Goal: Task Accomplishment & Management: Manage account settings

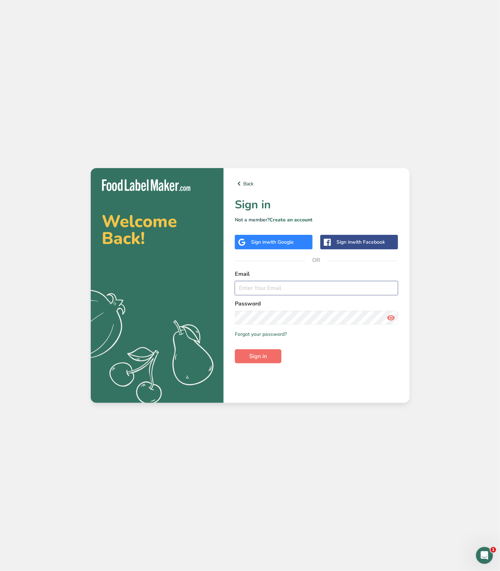
type input "[PERSON_NAME][EMAIL_ADDRESS][DOMAIN_NAME]"
click at [272, 359] on button "Sign in" at bounding box center [258, 356] width 47 height 14
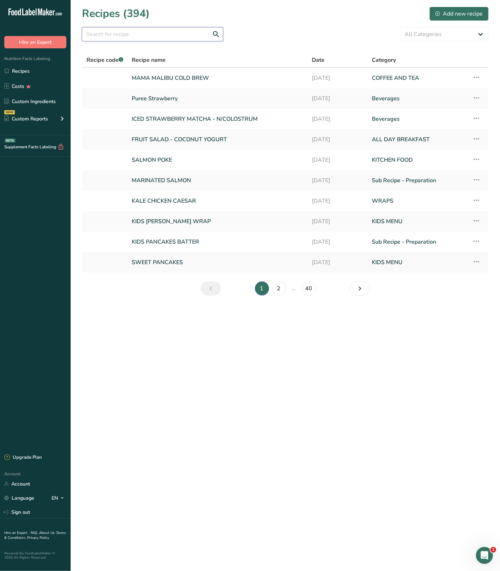
click at [156, 37] on input "text" at bounding box center [152, 34] width 141 height 14
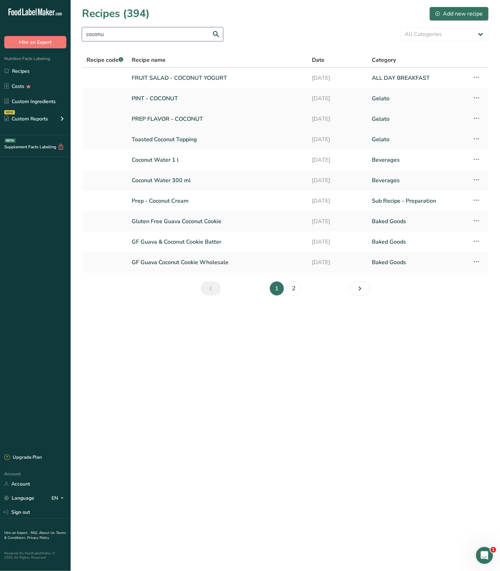
type input "coconu"
click at [173, 122] on link "PREP FLAVOR - COCONUT" at bounding box center [218, 119] width 172 height 15
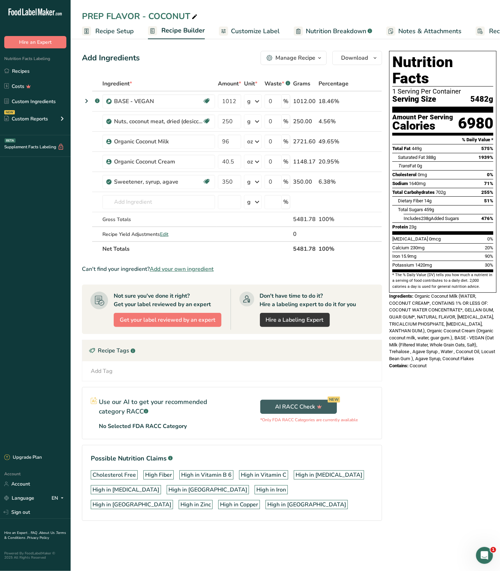
drag, startPoint x: 27, startPoint y: 67, endPoint x: 70, endPoint y: 60, distance: 43.9
click at [27, 67] on link "Recipes" at bounding box center [35, 70] width 71 height 13
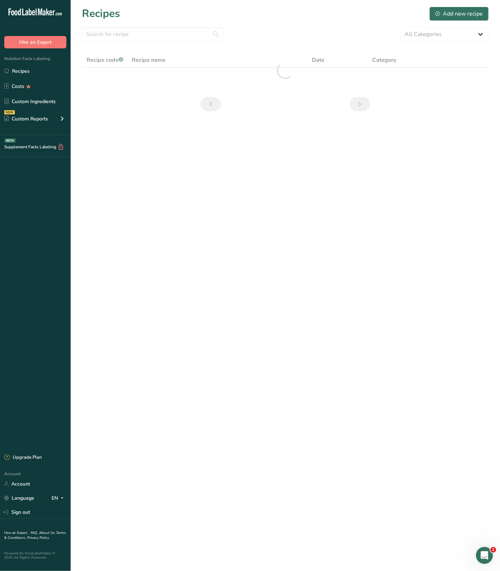
click at [124, 43] on section "Recipes Add new recipe All Categories Acai ALL DAY BREAKFAST Baked Goods BAKERY…" at bounding box center [285, 61] width 429 height 122
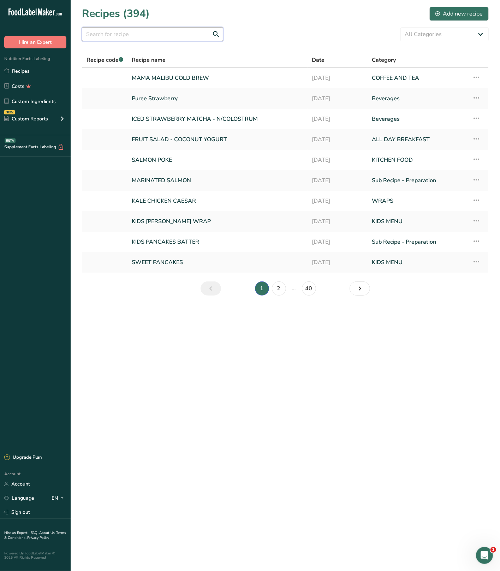
click at [150, 41] on input "text" at bounding box center [152, 34] width 141 height 14
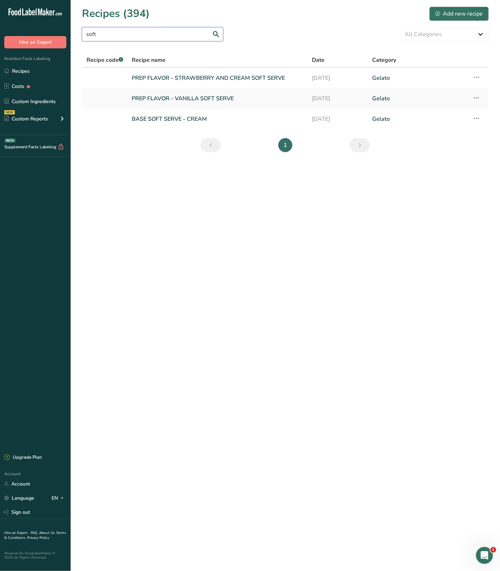
type input "soft"
click at [468, 12] on div "Add new recipe" at bounding box center [458, 14] width 47 height 8
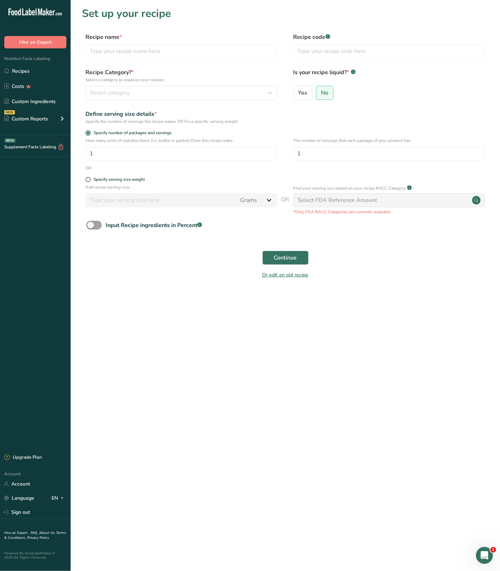
click at [156, 43] on div "Recipe name *" at bounding box center [181, 45] width 192 height 25
click at [138, 50] on input "text" at bounding box center [181, 51] width 192 height 14
type input "PREP FLAVOR - MATCHA SOFT SERVE"
click at [160, 86] on button "Select category" at bounding box center [181, 93] width 192 height 14
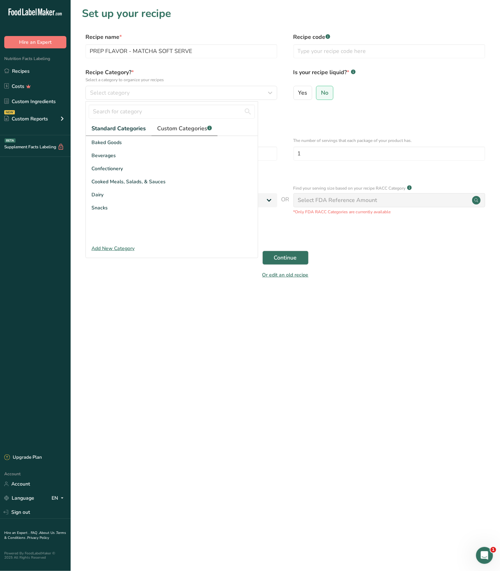
click at [169, 124] on link "Custom Categories .a-a{fill:#347362;}.b-a{fill:#fff;}" at bounding box center [184, 128] width 66 height 14
click at [130, 111] on input "text" at bounding box center [172, 111] width 166 height 14
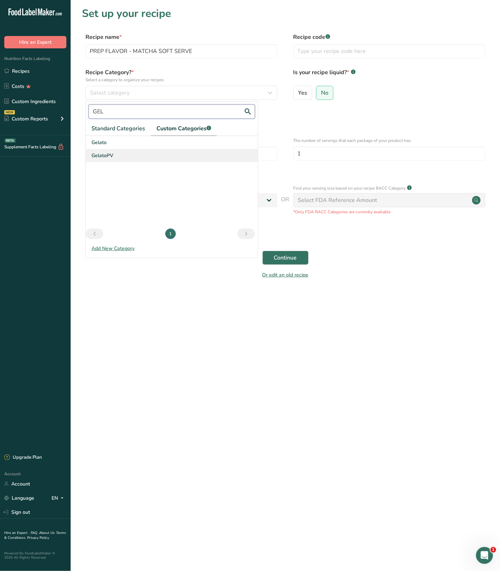
type input "GEL"
click at [129, 153] on div "GelatoPV" at bounding box center [172, 155] width 172 height 13
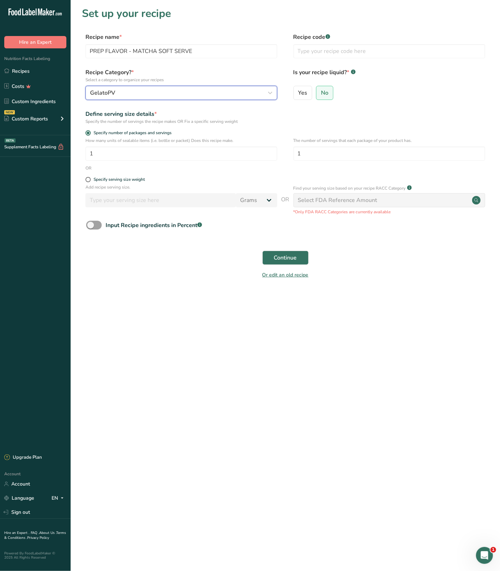
click at [143, 92] on div "GelatoPV" at bounding box center [179, 93] width 178 height 8
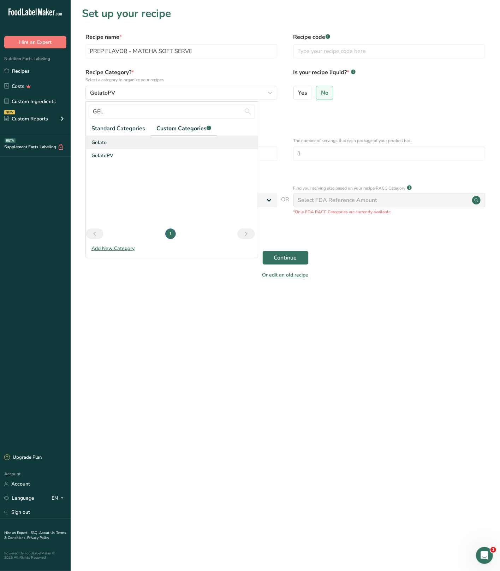
click at [134, 144] on div "Gelato" at bounding box center [172, 142] width 172 height 13
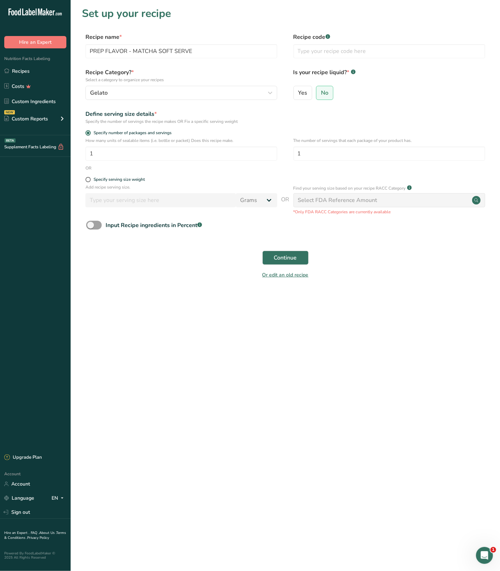
drag, startPoint x: 398, startPoint y: 294, endPoint x: 360, endPoint y: 276, distance: 42.5
click at [398, 294] on section "Set up your recipe Recipe name * PREP FLAVOR - MATCHA SOFT SERVE Recipe code .a…" at bounding box center [285, 147] width 429 height 294
click at [276, 257] on span "Continue" at bounding box center [285, 257] width 23 height 8
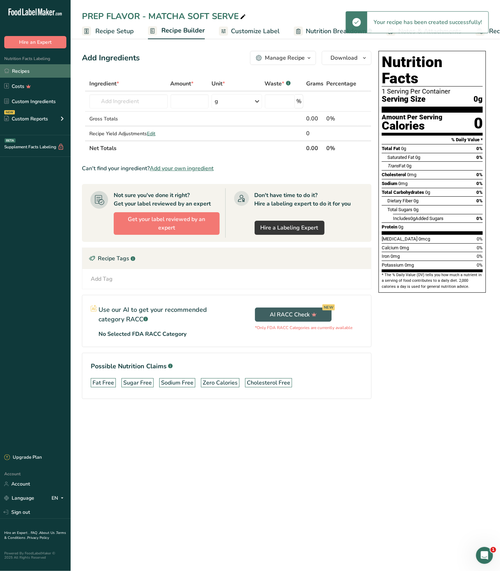
click at [29, 74] on link "Recipes" at bounding box center [35, 70] width 71 height 13
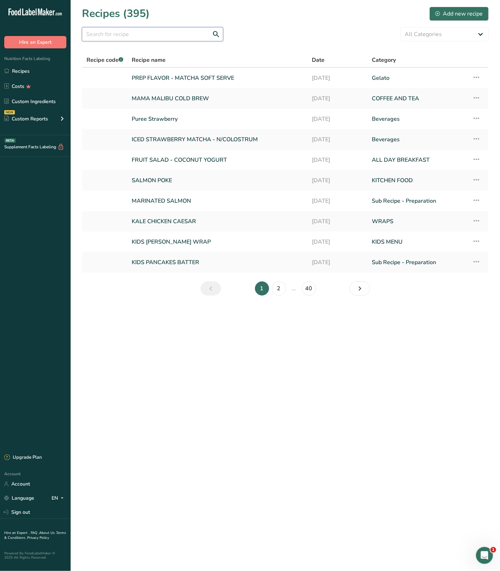
click at [133, 31] on input "text" at bounding box center [152, 34] width 141 height 14
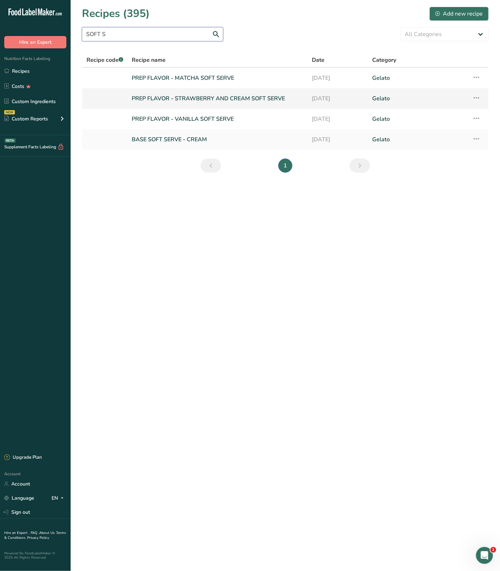
type input "SOFT S"
click at [184, 104] on link "PREP FLAVOR - STRAWBERRY AND CREAM SOFT SERVE" at bounding box center [218, 98] width 172 height 15
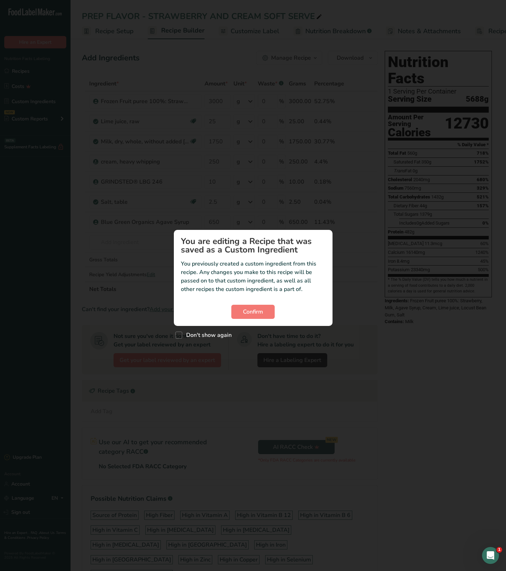
drag, startPoint x: 196, startPoint y: 331, endPoint x: 211, endPoint y: 318, distance: 19.6
click at [196, 331] on span "Don't show again" at bounding box center [206, 334] width 49 height 7
click at [180, 333] on input "Don't show again" at bounding box center [177, 335] width 5 height 5
checkbox input "true"
click at [252, 307] on span "Confirm" at bounding box center [253, 311] width 20 height 8
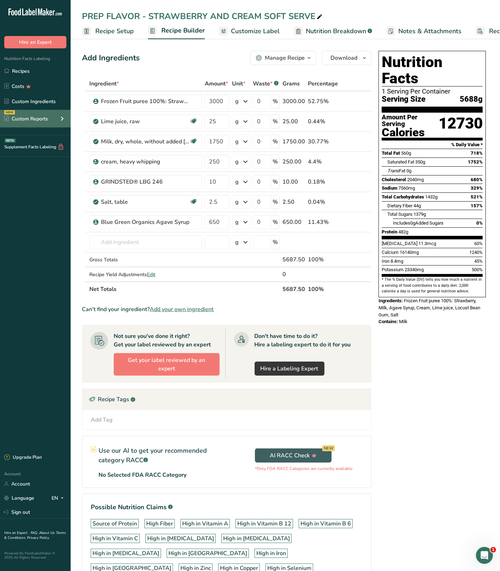
click at [42, 118] on div "Custom Reports" at bounding box center [26, 118] width 44 height 7
click at [40, 137] on link "Menu Label" at bounding box center [35, 135] width 71 height 16
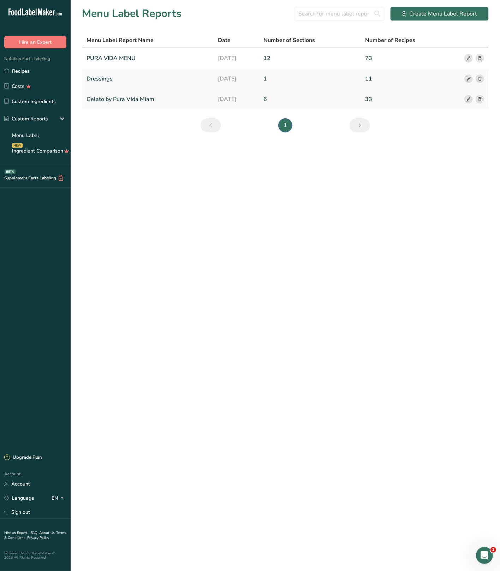
click at [136, 98] on link "Gelato by Pura Vida Miami" at bounding box center [147, 99] width 123 height 15
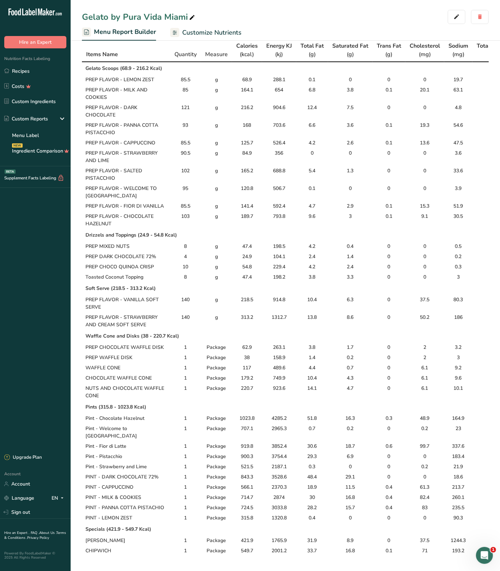
scroll to position [32, 0]
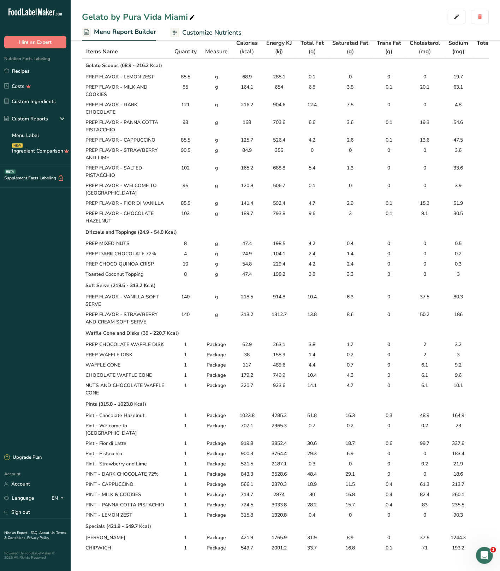
drag, startPoint x: 88, startPoint y: 294, endPoint x: 157, endPoint y: 318, distance: 73.5
click at [157, 318] on tbody "Gelato Scoops (68.9 - 216.2 Kcal) PREP FLAVOR - LEMON ZEST 85.5 g 68.9 288.1 0.…" at bounding box center [458, 306] width 753 height 494
click at [44, 72] on link "Recipes" at bounding box center [35, 70] width 71 height 13
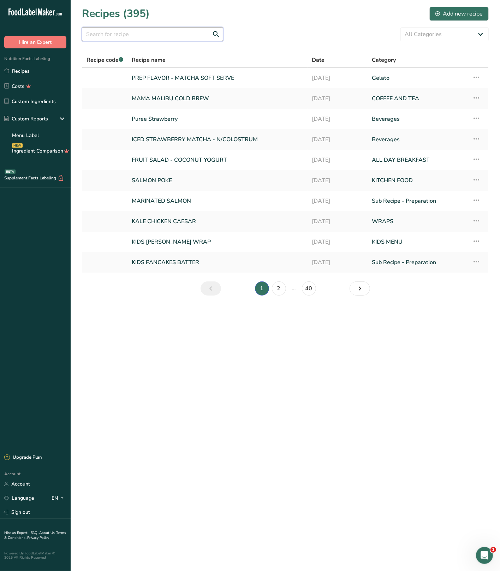
click at [127, 41] on input "text" at bounding box center [152, 34] width 141 height 14
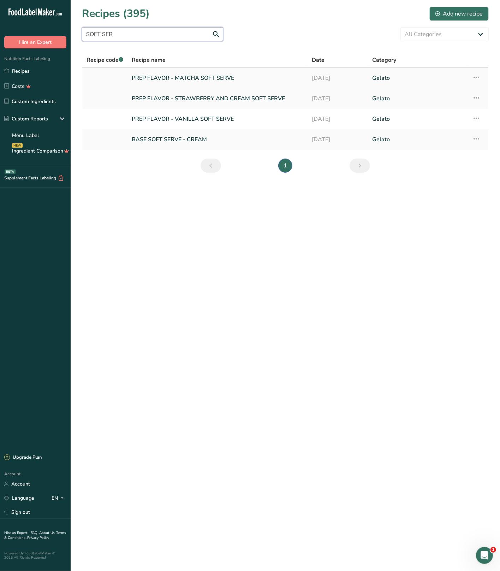
type input "SOFT SER"
click at [224, 79] on link "PREP FLAVOR - MATCHA SOFT SERVE" at bounding box center [218, 78] width 172 height 15
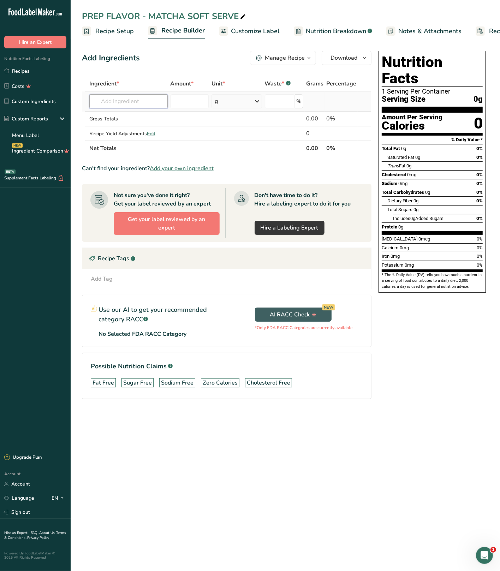
click at [153, 98] on input "text" at bounding box center [128, 101] width 78 height 14
type input "ORGANIC COCONUT M"
click at [140, 116] on p "Organic Coconut Milk" at bounding box center [122, 115] width 54 height 7
type input "Organic Coconut Milk"
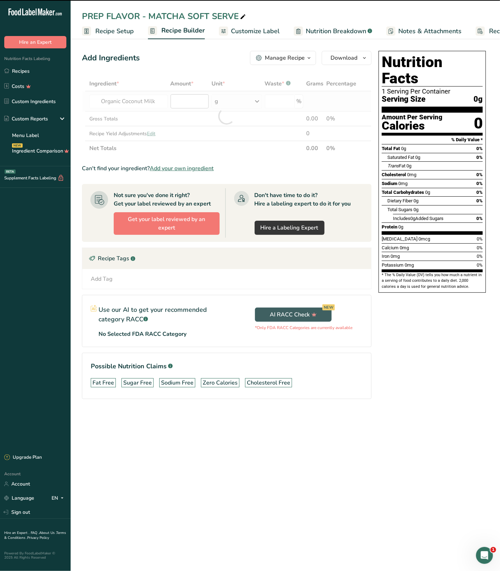
type input "0"
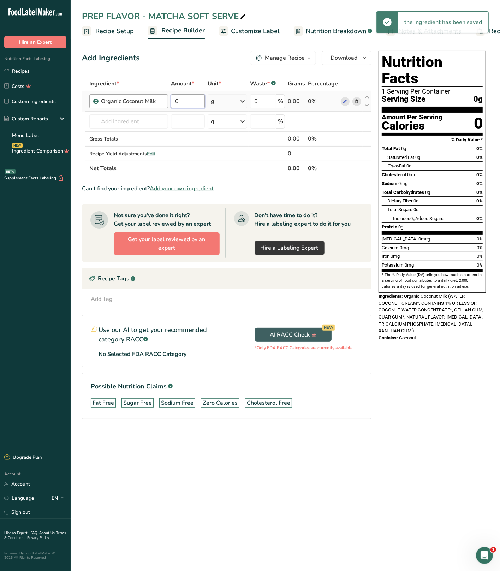
drag, startPoint x: 195, startPoint y: 100, endPoint x: 167, endPoint y: 101, distance: 27.9
click at [167, 101] on tr "Organic Coconut Milk 0 g Weight Units g kg mg See more Volume Units l Volume un…" at bounding box center [226, 101] width 289 height 20
type input "3330"
click at [226, 101] on div "Ingredient * Amount * Unit * Waste * .a-a{fill:#347362;}.b-a{fill:#fff;} Grams …" at bounding box center [226, 126] width 289 height 100
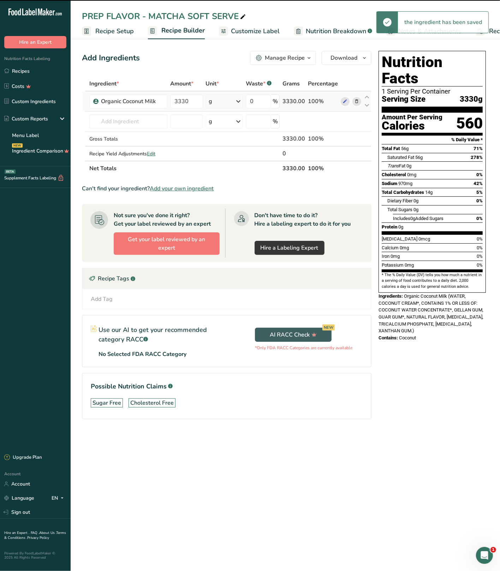
click at [226, 101] on div "g" at bounding box center [224, 101] width 37 height 14
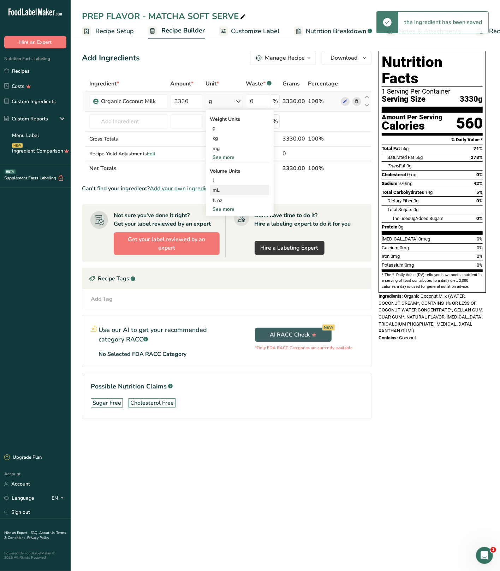
click at [235, 189] on div "mL" at bounding box center [240, 189] width 54 height 7
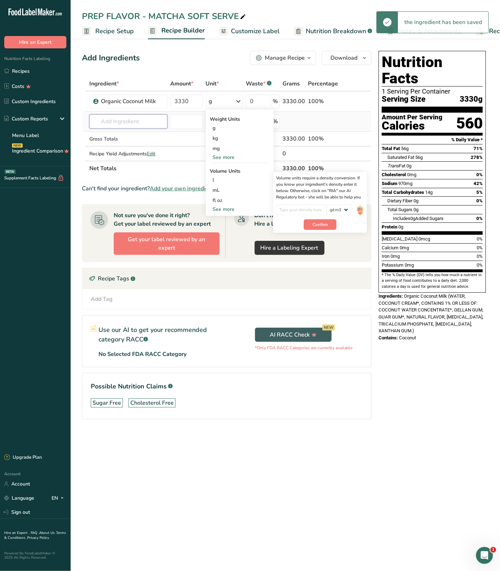
click at [145, 119] on input "text" at bounding box center [128, 121] width 78 height 14
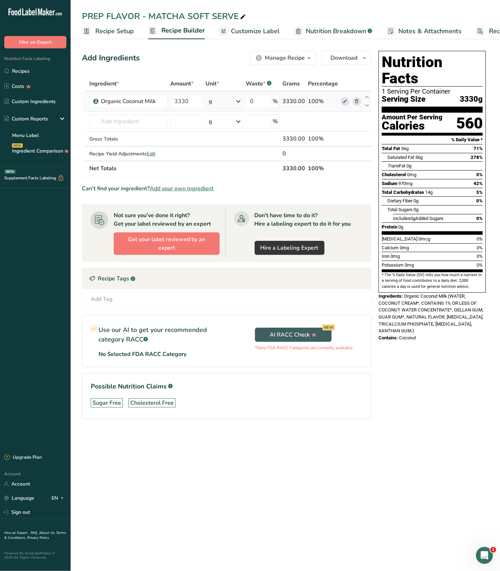
click at [220, 98] on div "g" at bounding box center [224, 101] width 37 height 14
click at [239, 190] on div "mL" at bounding box center [240, 189] width 54 height 7
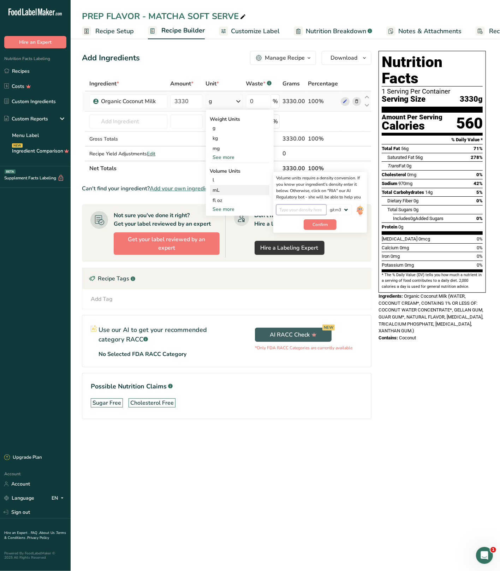
click at [300, 209] on input "number" at bounding box center [301, 209] width 50 height 11
type input "1"
click at [314, 224] on span "Confirm" at bounding box center [319, 224] width 15 height 6
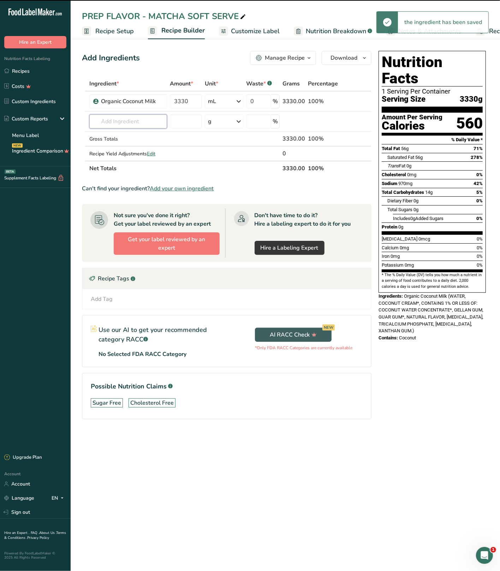
click at [129, 116] on input "text" at bounding box center [128, 121] width 78 height 14
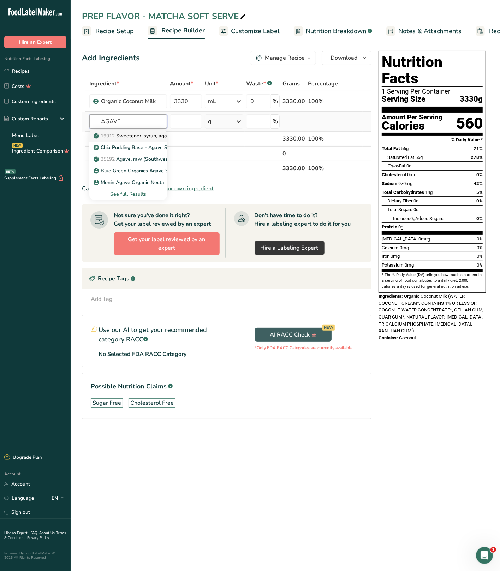
type input "AGAVE"
click at [158, 136] on p "19912 Sweetener, syrup, agave" at bounding box center [133, 135] width 77 height 7
type input "Sweetener, syrup, agave"
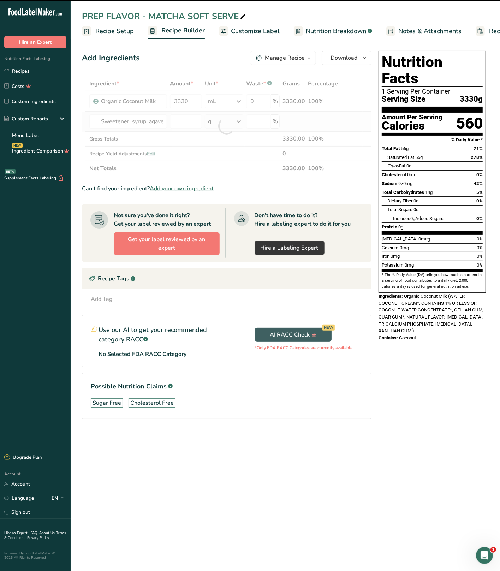
type input "0"
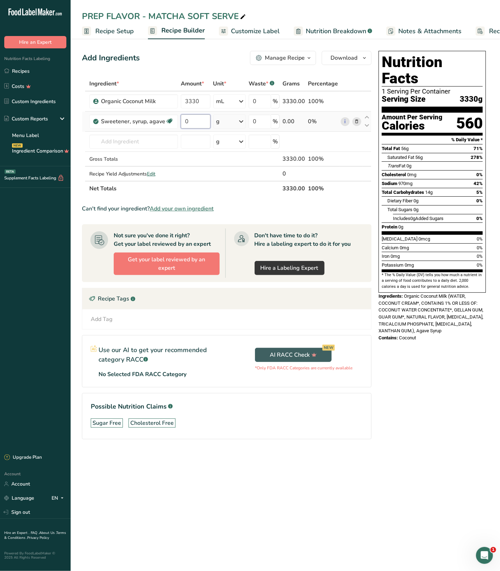
click at [200, 119] on input "0" at bounding box center [196, 121] width 30 height 14
drag, startPoint x: 200, startPoint y: 119, endPoint x: 183, endPoint y: 119, distance: 17.0
click at [182, 119] on input "0" at bounding box center [196, 121] width 30 height 14
type input "650"
click at [221, 121] on div "Ingredient * Amount * Unit * Waste * .a-a{fill:#347362;}.b-a{fill:#fff;} Grams …" at bounding box center [226, 136] width 289 height 120
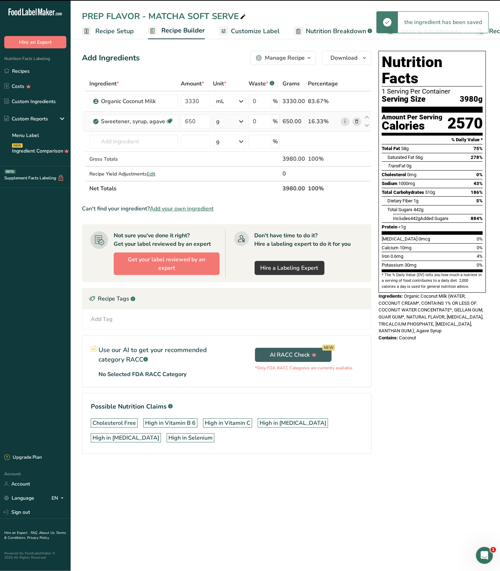
click at [221, 121] on div "g" at bounding box center [229, 121] width 32 height 14
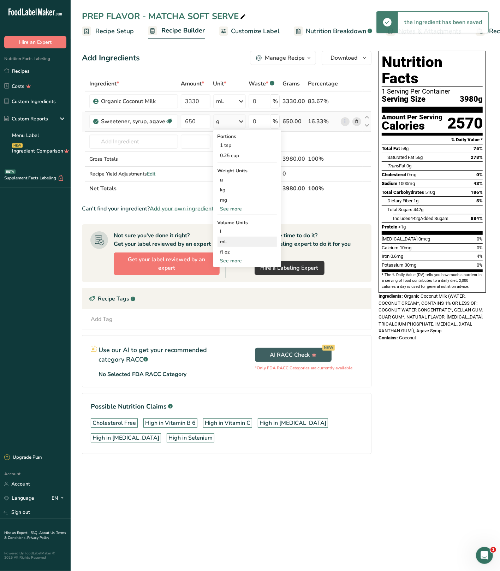
click at [230, 241] on div "mL" at bounding box center [247, 241] width 54 height 7
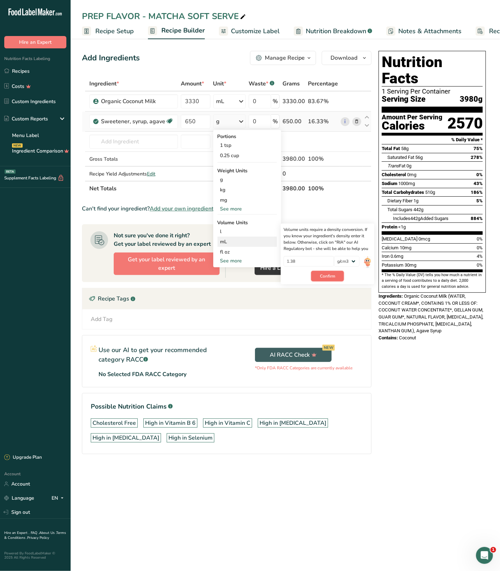
click at [328, 276] on span "Confirm" at bounding box center [327, 276] width 15 height 6
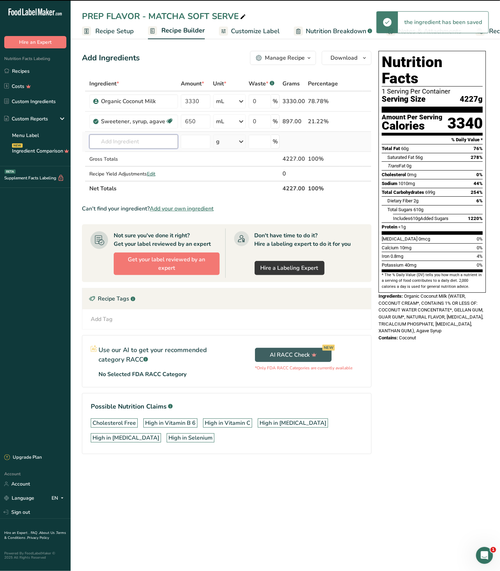
click at [134, 137] on input "text" at bounding box center [133, 141] width 89 height 14
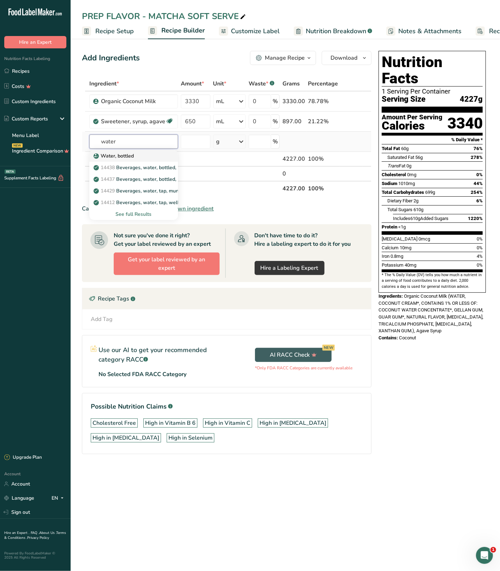
type input "water"
click at [146, 157] on div "Water, bottled" at bounding box center [128, 155] width 66 height 7
type input "Water, bottled"
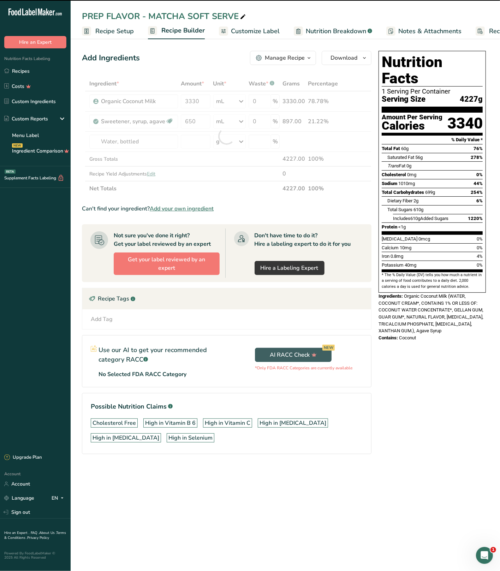
type input "0"
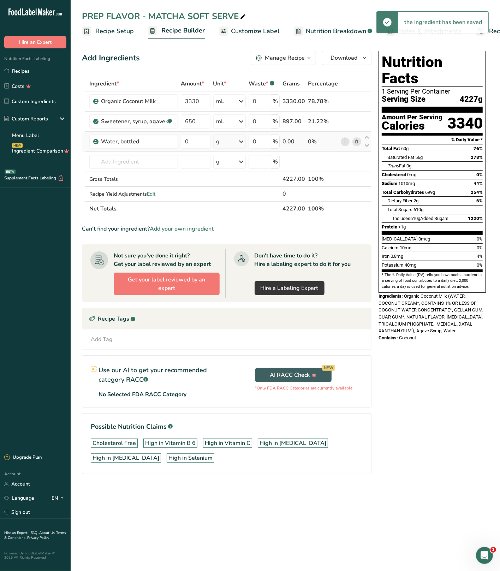
click at [214, 137] on div "g" at bounding box center [229, 141] width 32 height 14
click at [206, 141] on input "0" at bounding box center [196, 141] width 30 height 14
drag, startPoint x: 206, startPoint y: 141, endPoint x: 183, endPoint y: 141, distance: 22.9
click at [183, 141] on input "0" at bounding box center [196, 141] width 30 height 14
type input "920"
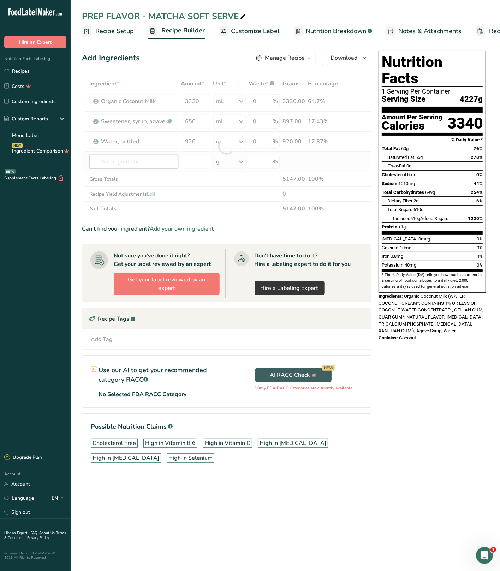
click at [148, 161] on div "Ingredient * Amount * Unit * Waste * .a-a{fill:#347362;}.b-a{fill:#fff;} Grams …" at bounding box center [226, 146] width 289 height 140
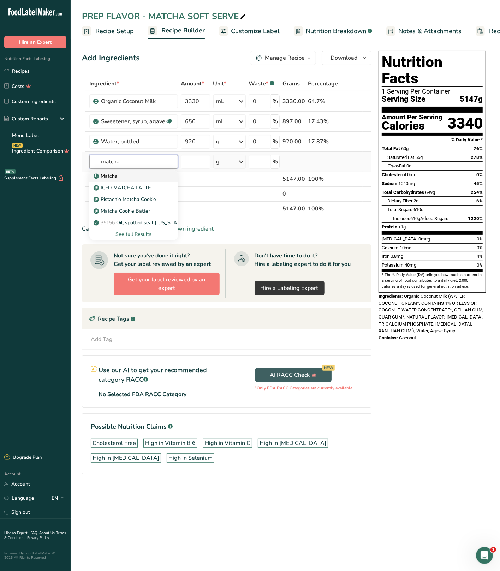
type input "matcha"
click at [115, 173] on p "Matcha" at bounding box center [106, 175] width 23 height 7
type input "Matcha"
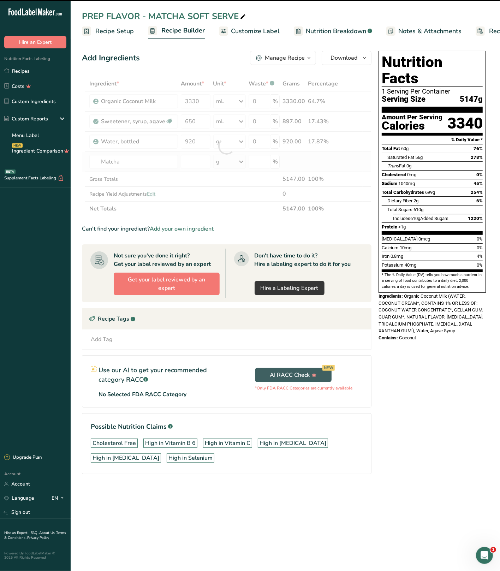
type input "0"
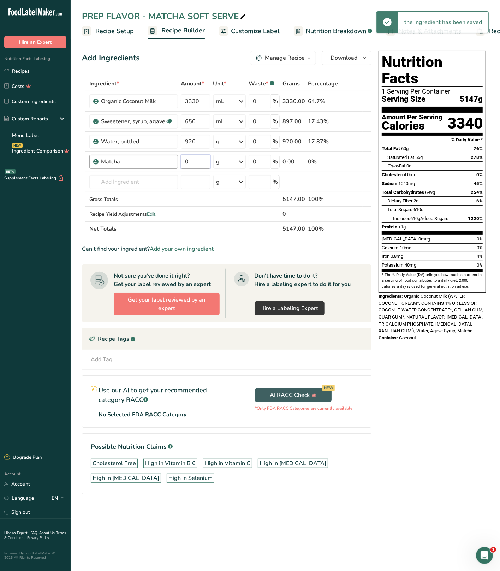
drag, startPoint x: 200, startPoint y: 158, endPoint x: 165, endPoint y: 156, distance: 35.3
click at [165, 156] on tr "Matcha 0 g Weight Units g kg mg See more Volume Units l Volume units require a …" at bounding box center [226, 162] width 289 height 20
type input "27"
click at [157, 180] on div "Ingredient * Amount * Unit * Waste * .a-a{fill:#347362;}.b-a{fill:#fff;} Grams …" at bounding box center [226, 156] width 289 height 160
type input "p"
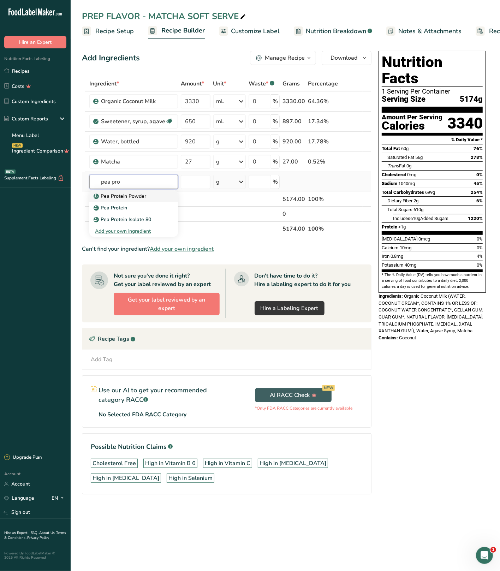
type input "pea pro"
click at [127, 197] on p "Pea Protein Powder" at bounding box center [120, 195] width 51 height 7
type input "Pea Protein Powder"
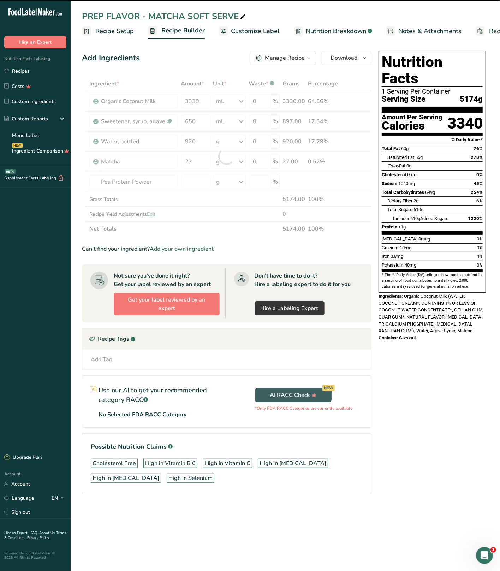
type input "0"
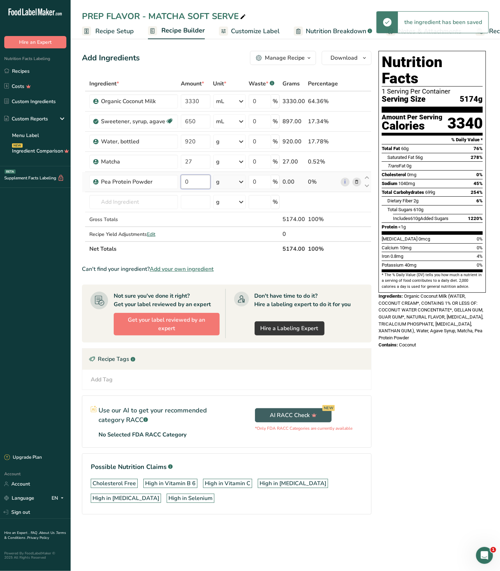
click at [188, 180] on input "0" at bounding box center [196, 182] width 30 height 14
drag, startPoint x: 188, startPoint y: 181, endPoint x: 174, endPoint y: 179, distance: 14.2
click at [174, 179] on tr "Pea Protein Powder 0 g Weight Units g kg mg See more Volume Units l Volume unit…" at bounding box center [226, 182] width 289 height 20
type input "50"
click at [142, 204] on div "Ingredient * Amount * Unit * Waste * .a-a{fill:#347362;}.b-a{fill:#fff;} Grams …" at bounding box center [226, 166] width 289 height 180
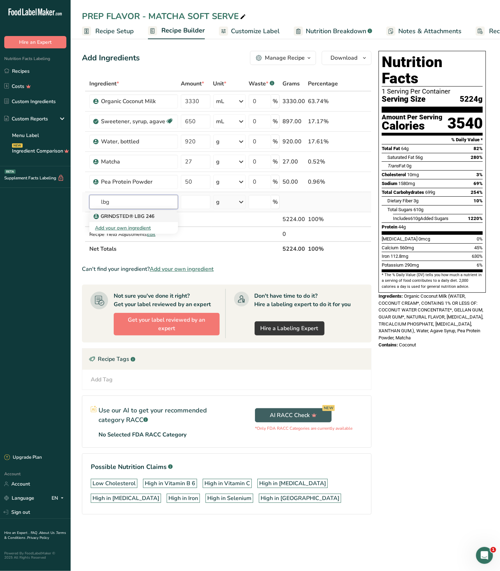
type input "lbg"
click at [143, 217] on p "GRINDSTED® LBG 246" at bounding box center [124, 215] width 59 height 7
type input "GRINDSTED® LBG 246"
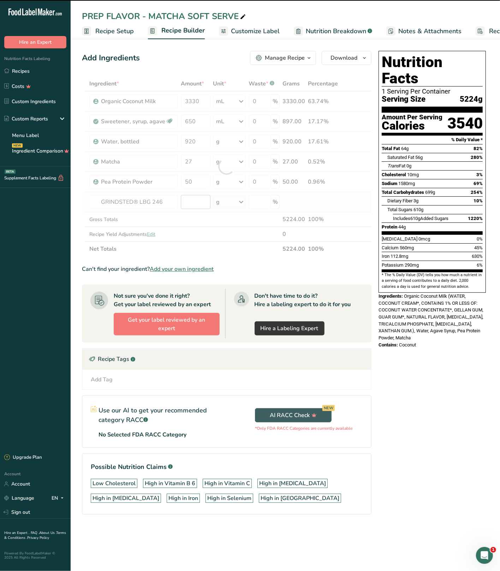
type input "0"
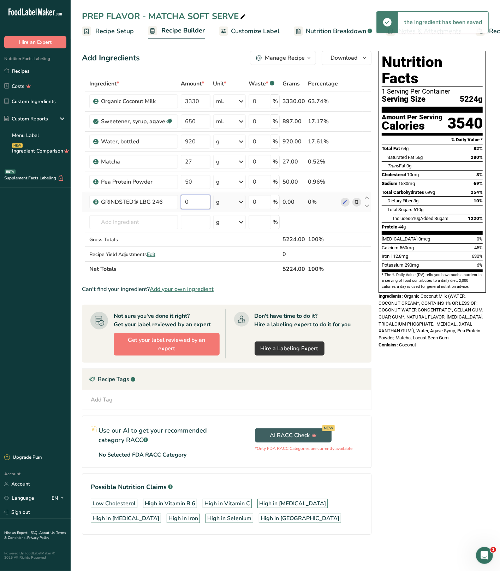
drag, startPoint x: 201, startPoint y: 202, endPoint x: 182, endPoint y: 203, distance: 18.4
click at [182, 203] on input "0" at bounding box center [196, 202] width 30 height 14
type input "10"
click at [152, 226] on div "Ingredient * Amount * Unit * Waste * .a-a{fill:#347362;}.b-a{fill:#fff;} Grams …" at bounding box center [226, 176] width 289 height 200
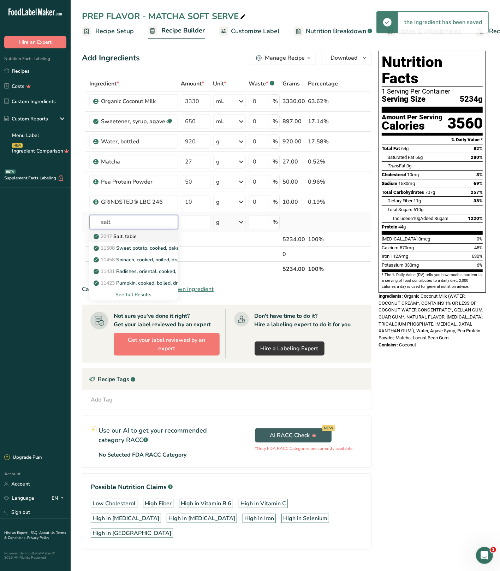
type input "salt"
click at [164, 241] on link "2047 Salt, table" at bounding box center [133, 236] width 89 height 12
type input "Salt, table"
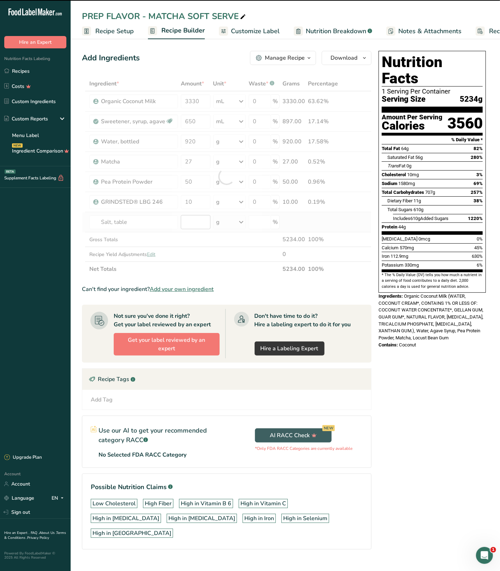
type input "0"
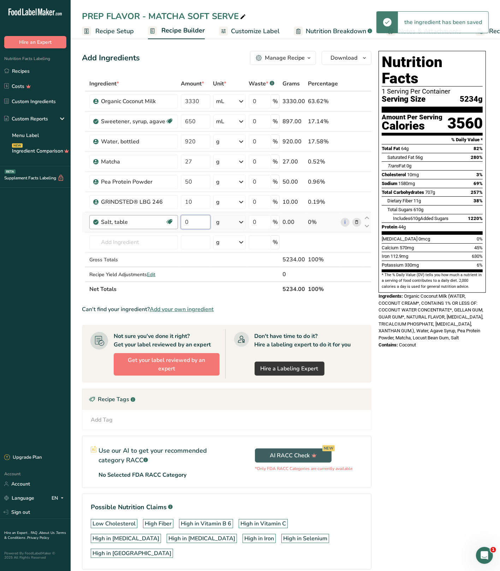
drag, startPoint x: 197, startPoint y: 224, endPoint x: 172, endPoint y: 220, distance: 24.8
click at [172, 220] on tr "Salt, table Dairy free Gluten free Vegan Vegetarian Soy free 0 g Portions 1 tsp…" at bounding box center [226, 222] width 289 height 20
type input "3"
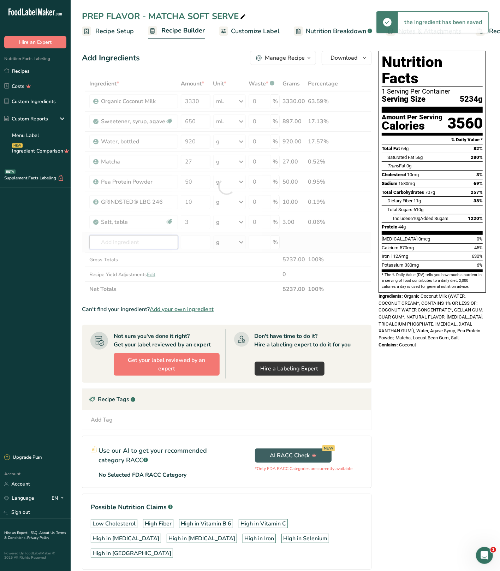
click at [118, 240] on div "Ingredient * Amount * Unit * Waste * .a-a{fill:#347362;}.b-a{fill:#fff;} Grams …" at bounding box center [226, 186] width 289 height 220
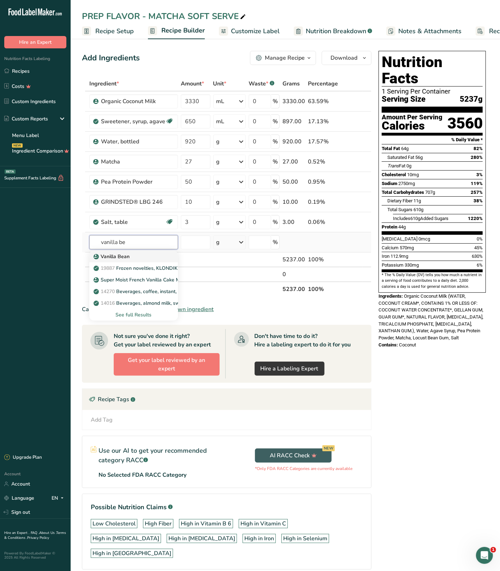
type input "vanilla be"
click at [141, 261] on link "Vanilla Bean" at bounding box center [133, 257] width 89 height 12
type input "Vanilla Bean"
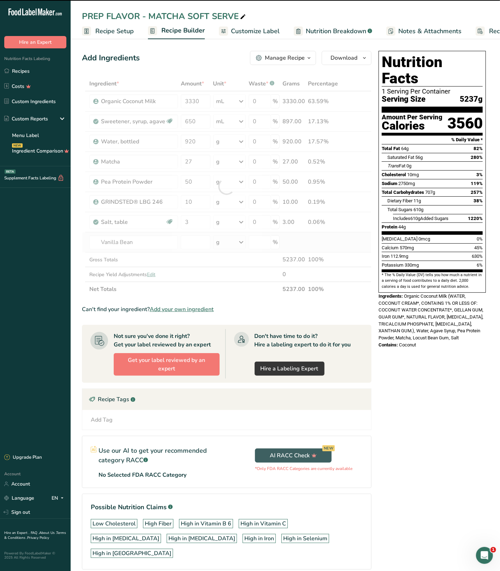
type input "0"
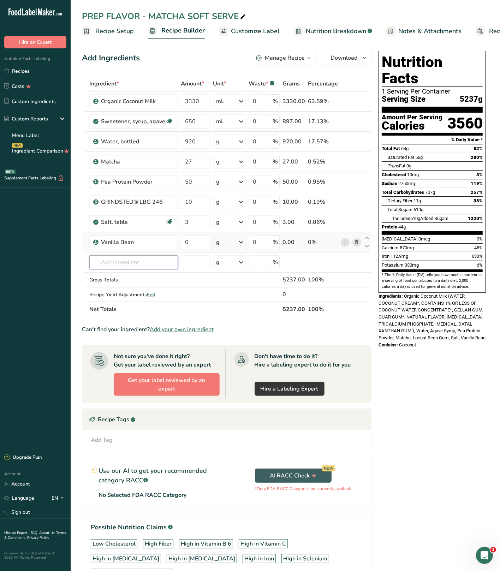
click at [141, 261] on input "text" at bounding box center [133, 262] width 89 height 14
drag, startPoint x: 190, startPoint y: 244, endPoint x: 204, endPoint y: 244, distance: 13.8
click at [204, 244] on input "0" at bounding box center [196, 242] width 30 height 14
drag, startPoint x: 199, startPoint y: 244, endPoint x: 166, endPoint y: 242, distance: 33.2
click at [164, 242] on tr "Vanilla Bean 0 g Weight Units g kg mg See more Volume Units l Volume units requ…" at bounding box center [226, 242] width 289 height 20
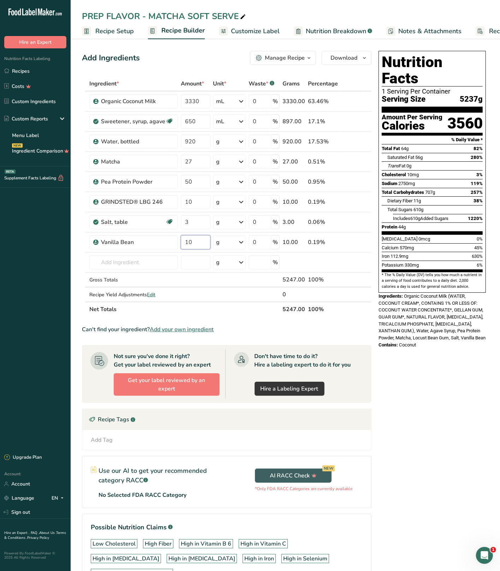
type input "10"
click at [431, 380] on div "Nutrition Facts 1 Serving Per Container Serving Size 5237g Amount Per Serving C…" at bounding box center [432, 330] width 113 height 564
click at [49, 67] on link "Recipes" at bounding box center [35, 70] width 71 height 13
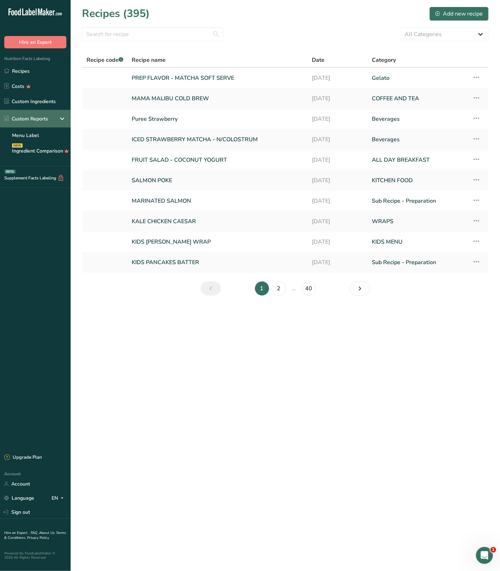
click at [67, 117] on div "Custom Reports" at bounding box center [35, 119] width 71 height 18
click at [50, 111] on div "NEW Custom Reports" at bounding box center [35, 119] width 71 height 18
click at [39, 130] on link "Menu Label" at bounding box center [35, 135] width 71 height 16
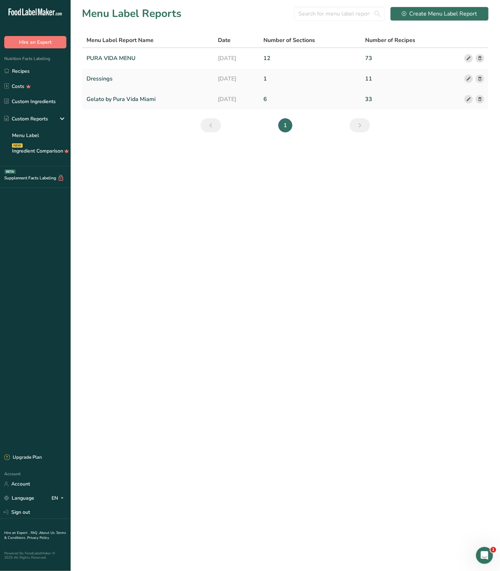
click at [467, 100] on icon at bounding box center [468, 99] width 5 height 7
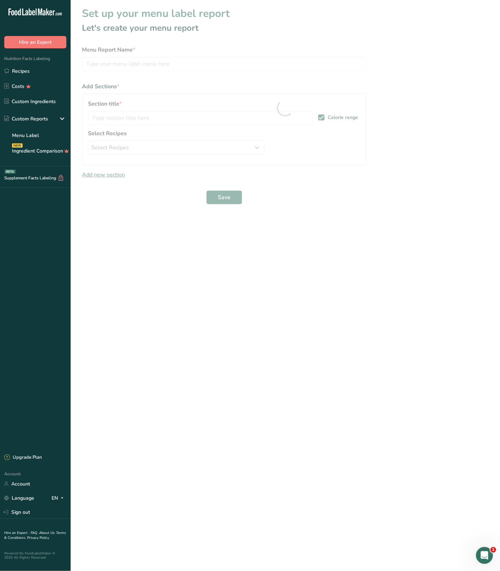
type input "Gelato by Pura Vida Miami"
type input "Gelato Scoops"
select select "0"
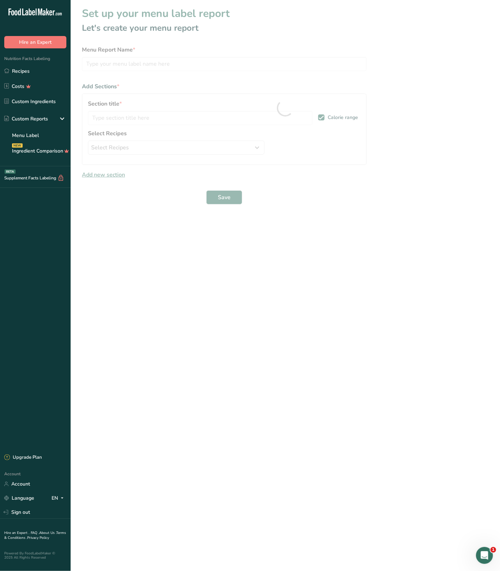
select select "0"
select select "package"
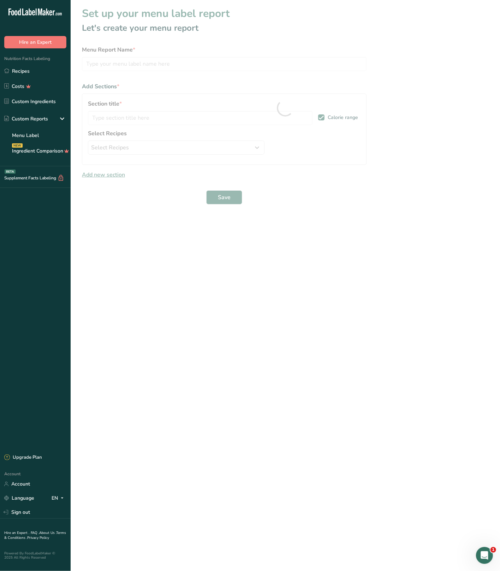
select select "package"
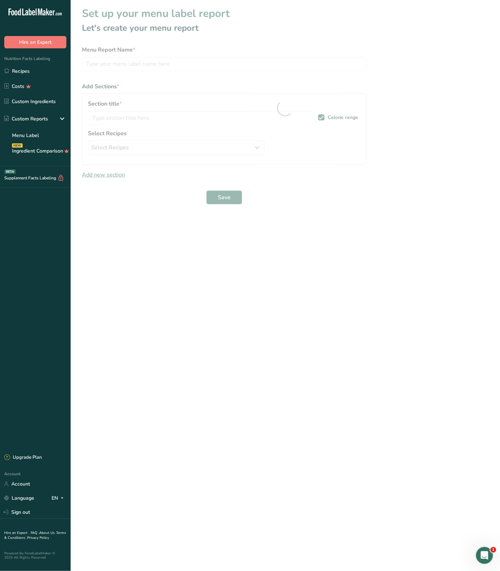
select select "package"
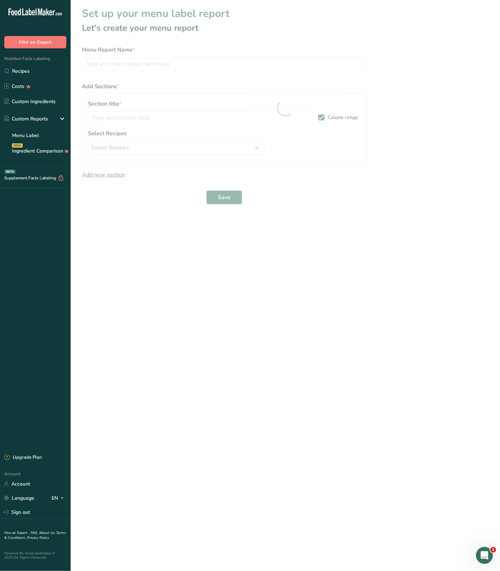
select select "package"
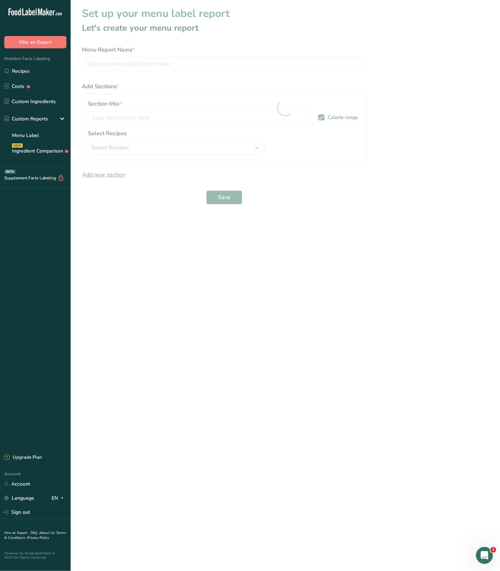
select select "0"
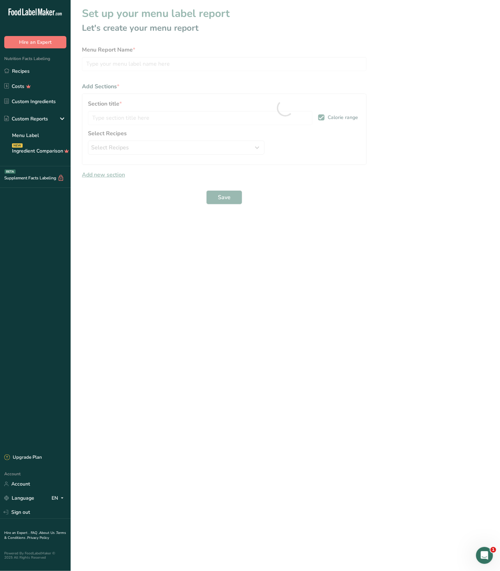
select select "0"
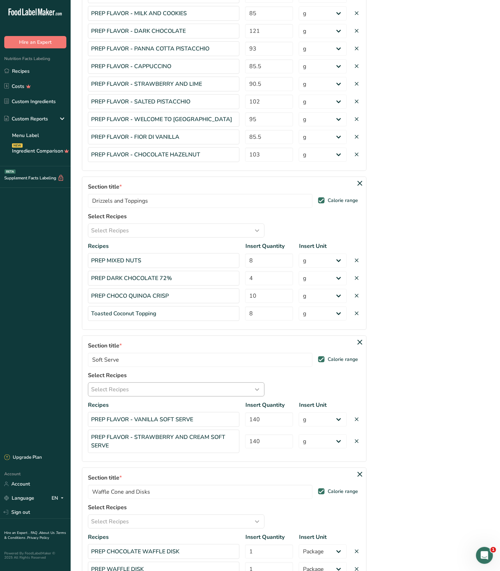
scroll to position [194, 0]
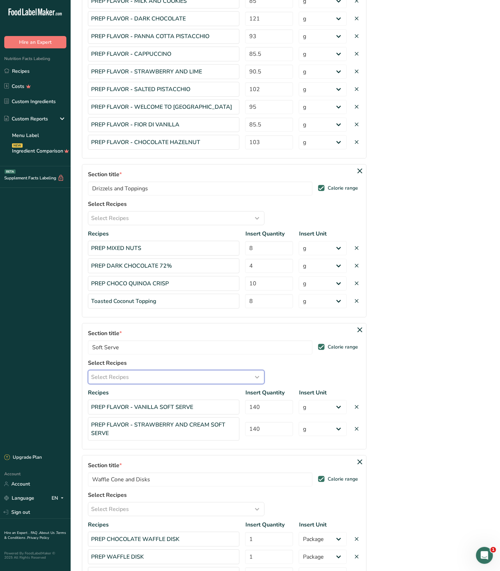
click at [155, 381] on div "Select Recipes" at bounding box center [176, 377] width 170 height 8
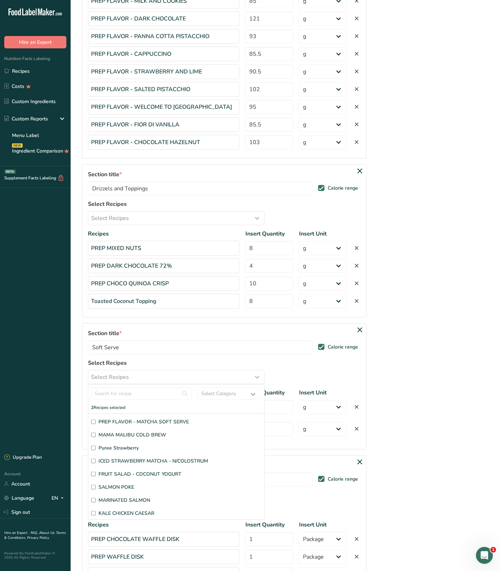
click at [150, 421] on span "PREP FLAVOR - MATCHA SOFT SERVE" at bounding box center [143, 421] width 90 height 7
click at [96, 421] on input "PREP FLAVOR - MATCHA SOFT SERVE" at bounding box center [93, 421] width 5 height 5
checkbox input "true"
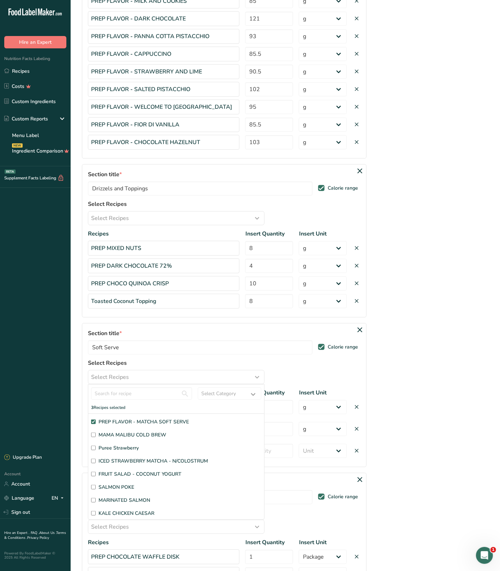
click at [443, 398] on section "Set up your menu label report Let's create your menu report Menu Report Name * …" at bounding box center [285, 444] width 429 height 1276
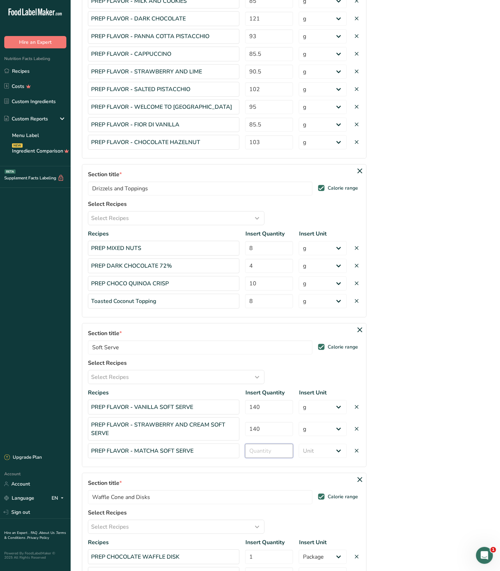
click at [273, 458] on input "number" at bounding box center [269, 451] width 48 height 14
type input "140"
click at [323, 454] on select "Unit Serving Package g kg mg mcg lb oz" at bounding box center [323, 451] width 48 height 14
click at [321, 451] on select "Serving Package g kg mg mcg lb oz" at bounding box center [323, 451] width 48 height 14
select select "0"
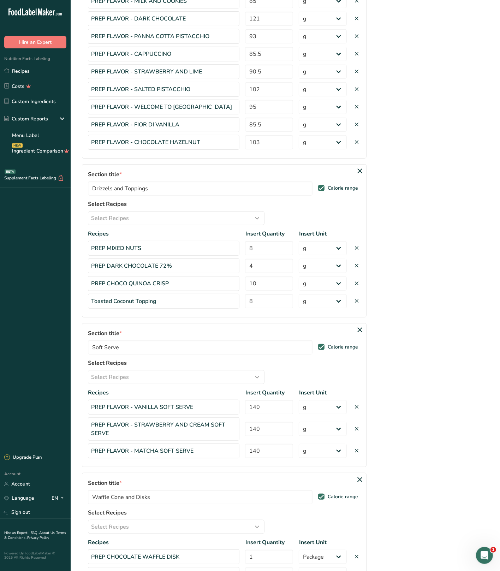
click at [356, 430] on icon at bounding box center [356, 429] width 6 height 10
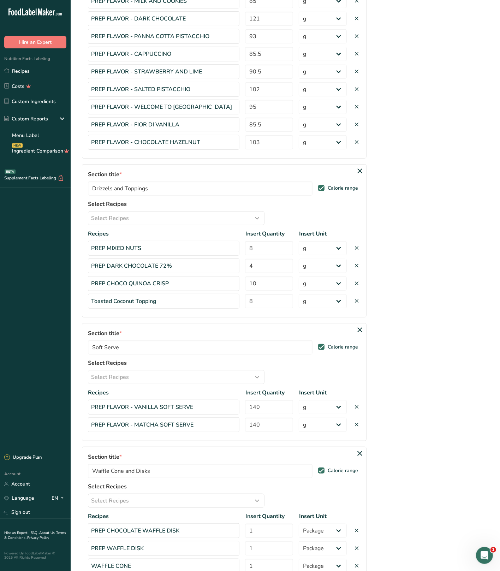
click at [412, 429] on section "Set up your menu label report Let's create your menu report Menu Report Name * …" at bounding box center [285, 431] width 429 height 1250
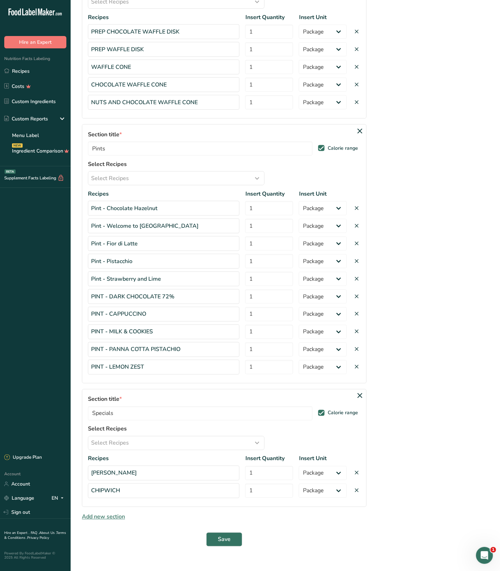
scroll to position [708, 0]
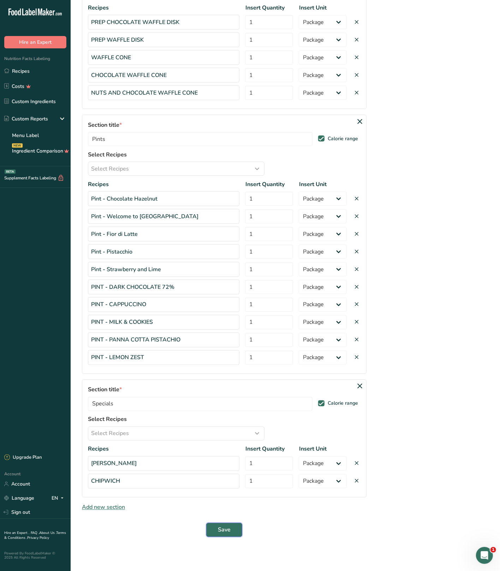
click at [228, 535] on button "Save" at bounding box center [224, 530] width 36 height 14
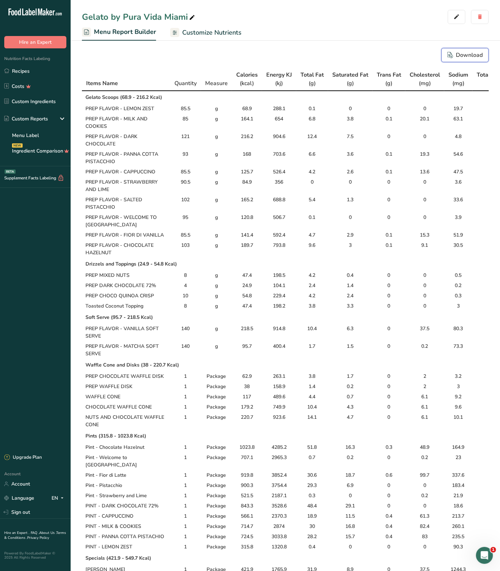
click at [464, 55] on div "Download" at bounding box center [464, 55] width 35 height 8
